Goal: Information Seeking & Learning: Learn about a topic

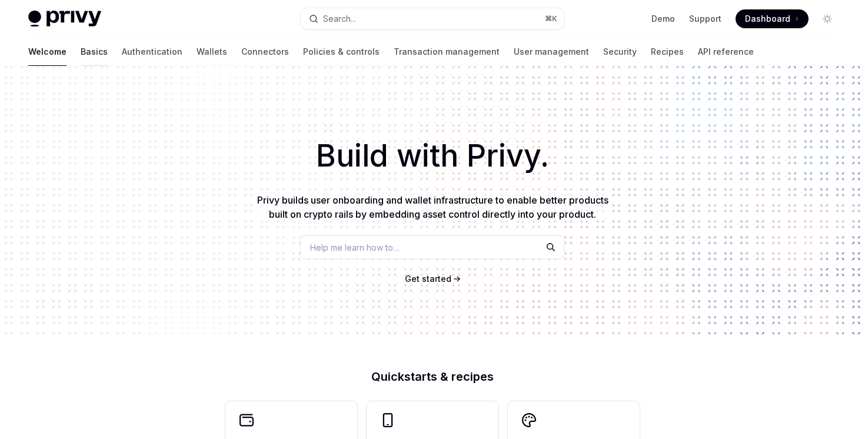
click at [81, 49] on link "Basics" at bounding box center [94, 52] width 27 height 28
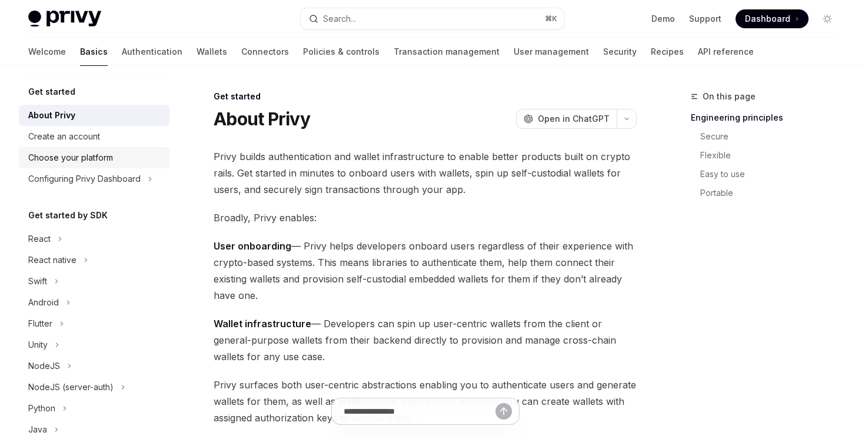
click at [112, 157] on div "Choose your platform" at bounding box center [95, 158] width 134 height 14
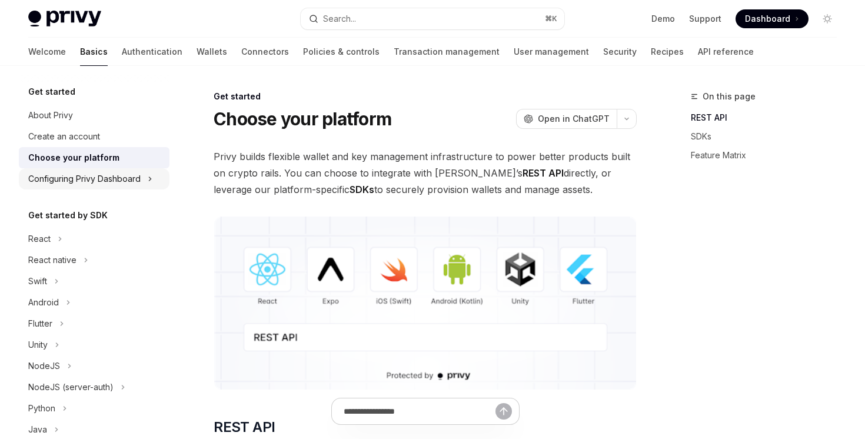
click at [111, 179] on div "Configuring Privy Dashboard" at bounding box center [84, 179] width 112 height 14
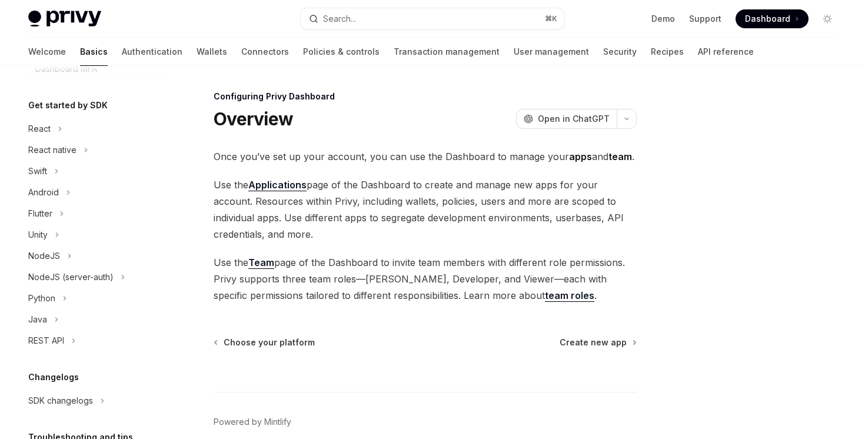
scroll to position [335, 0]
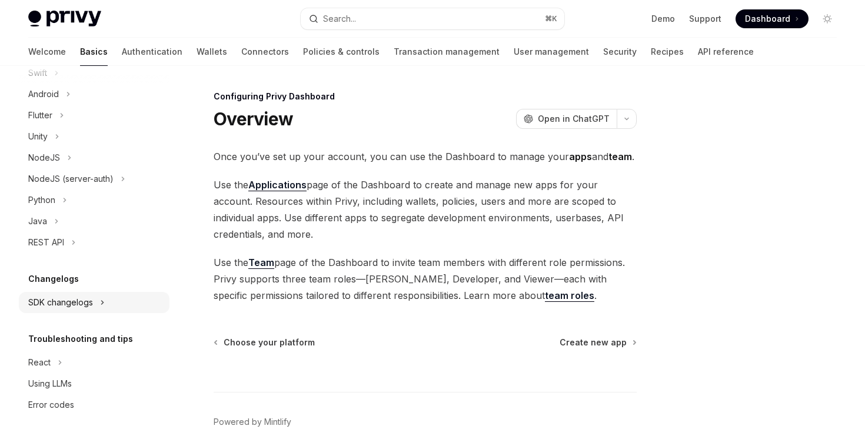
click at [67, 309] on div "SDK changelogs" at bounding box center [60, 302] width 65 height 14
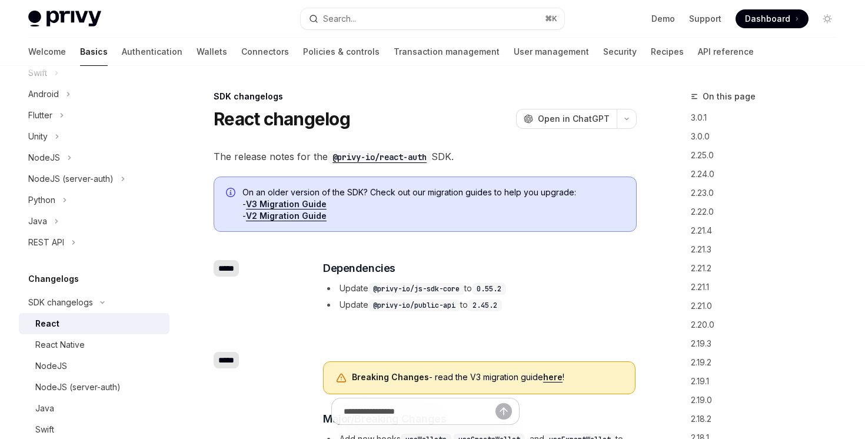
type textarea "*"
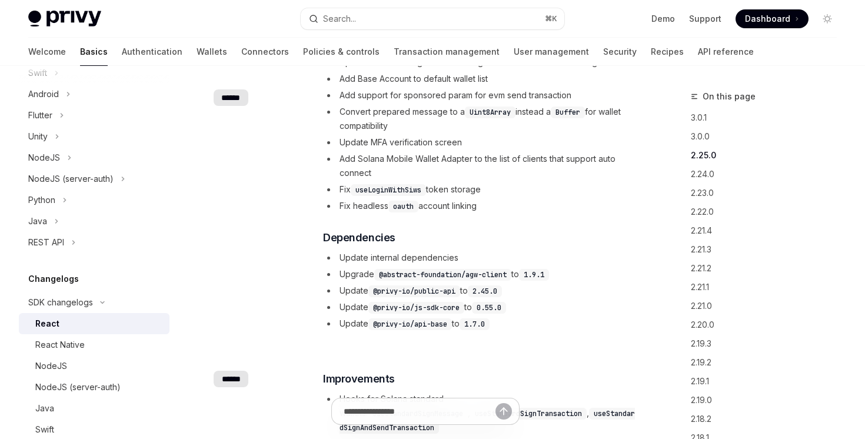
scroll to position [1015, 0]
